Goal: Information Seeking & Learning: Learn about a topic

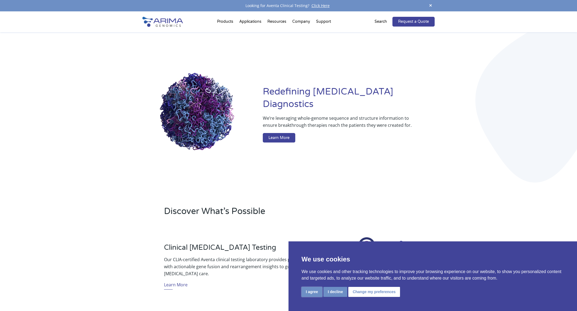
click at [315, 290] on button "I agree" at bounding box center [311, 292] width 21 height 10
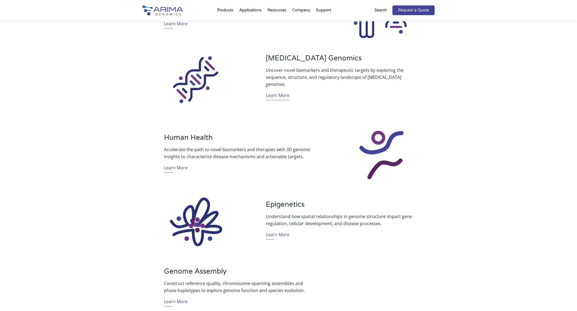
scroll to position [266, 0]
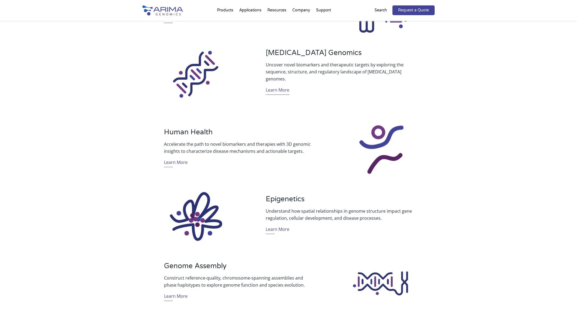
click at [280, 87] on link "Learn More" at bounding box center [278, 90] width 24 height 8
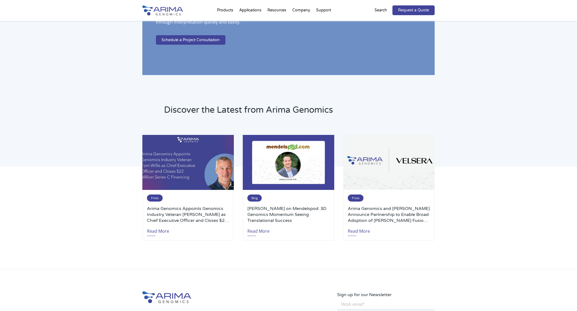
scroll to position [1074, 0]
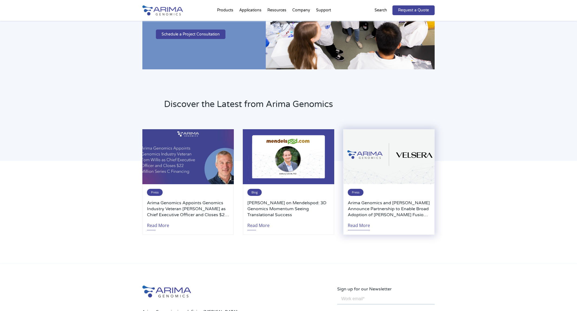
click at [362, 224] on link "Read More" at bounding box center [359, 224] width 22 height 12
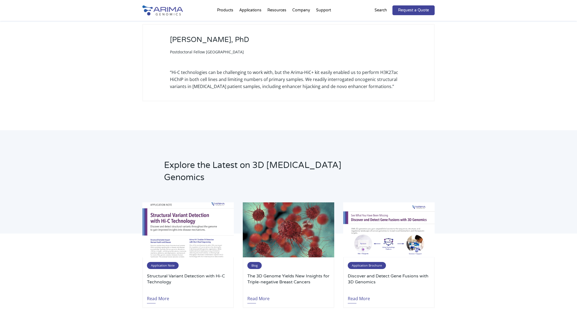
scroll to position [1617, 0]
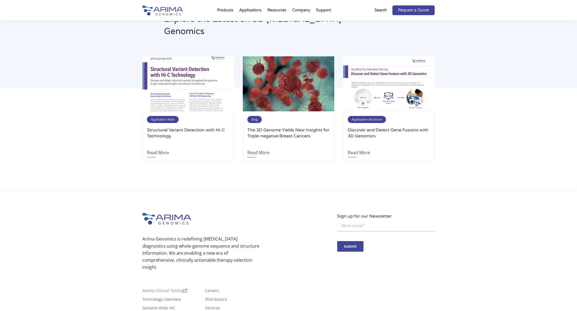
click at [160, 288] on link "Aventa Clinical Testing" at bounding box center [164, 291] width 45 height 6
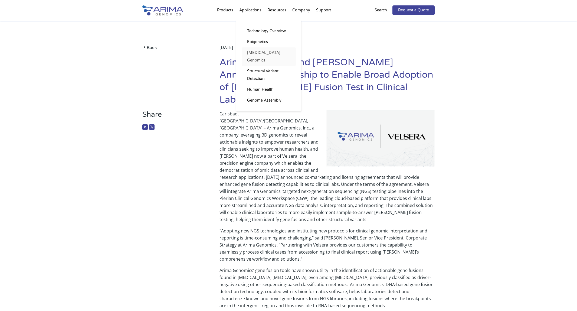
click at [261, 52] on link "[MEDICAL_DATA] Genomics" at bounding box center [269, 56] width 54 height 18
